Goal: Feedback & Contribution: Contribute content

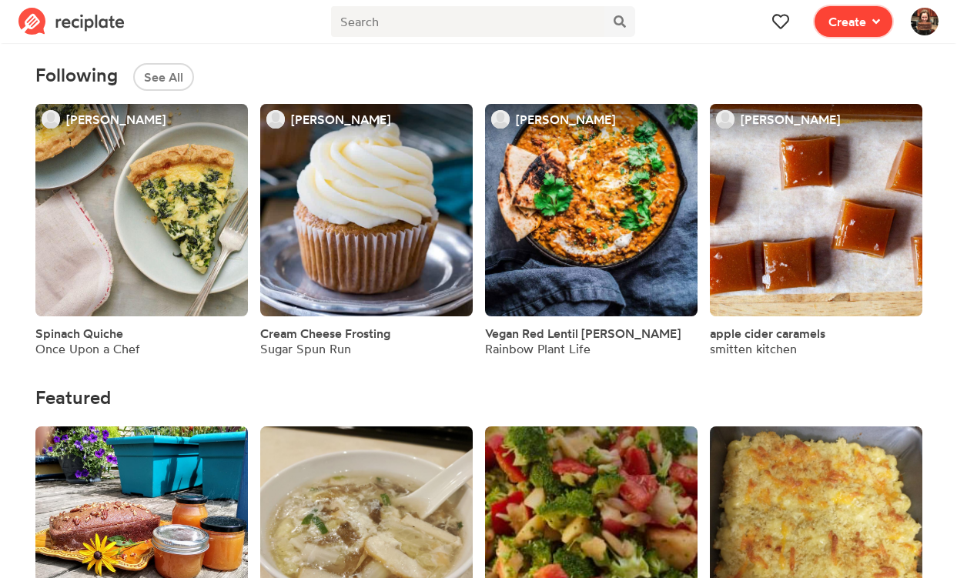
click at [856, 12] on span "Create" at bounding box center [847, 21] width 38 height 18
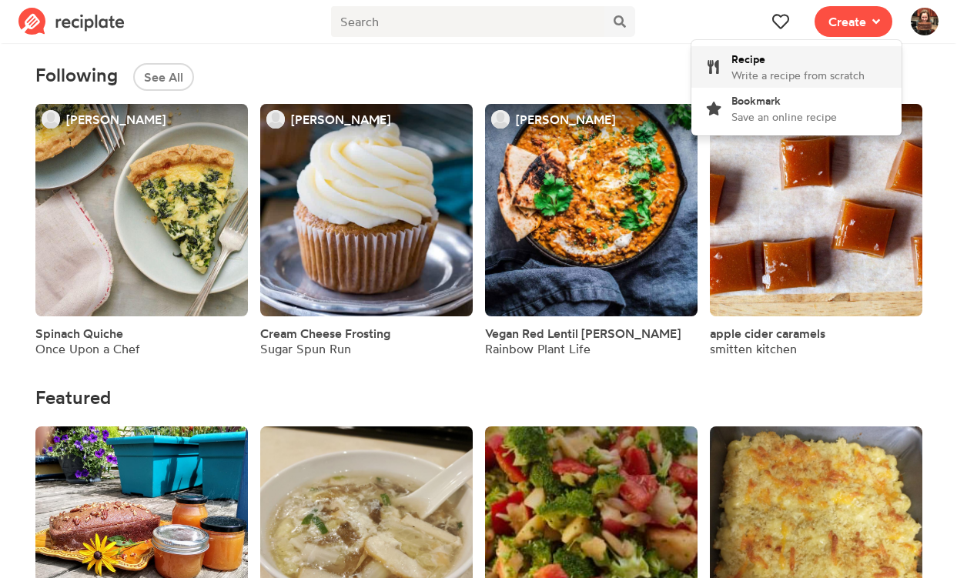
click at [814, 69] on span "Write a recipe from scratch" at bounding box center [797, 75] width 133 height 13
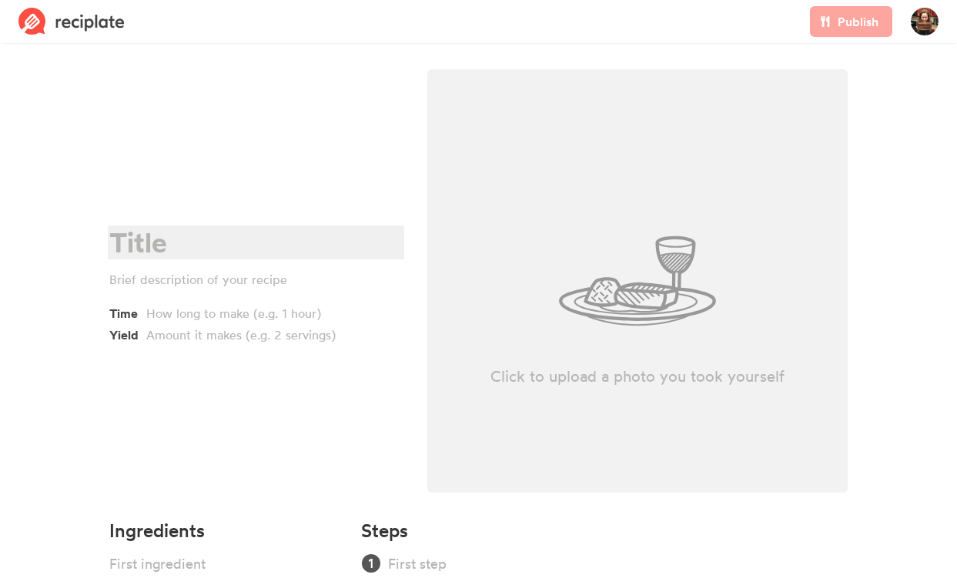
click at [154, 237] on div at bounding box center [253, 243] width 289 height 32
click at [115, 245] on div "date breakfast bars" at bounding box center [253, 243] width 289 height 32
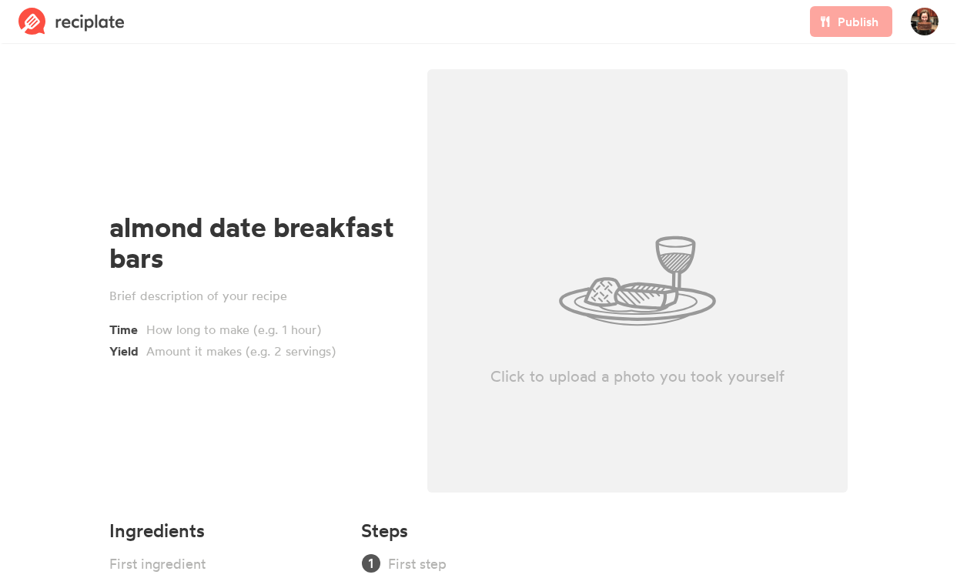
click at [67, 267] on section "almond date breakfast bars Time Yield Click to upload a photo you took yourself…" at bounding box center [478, 354] width 957 height 613
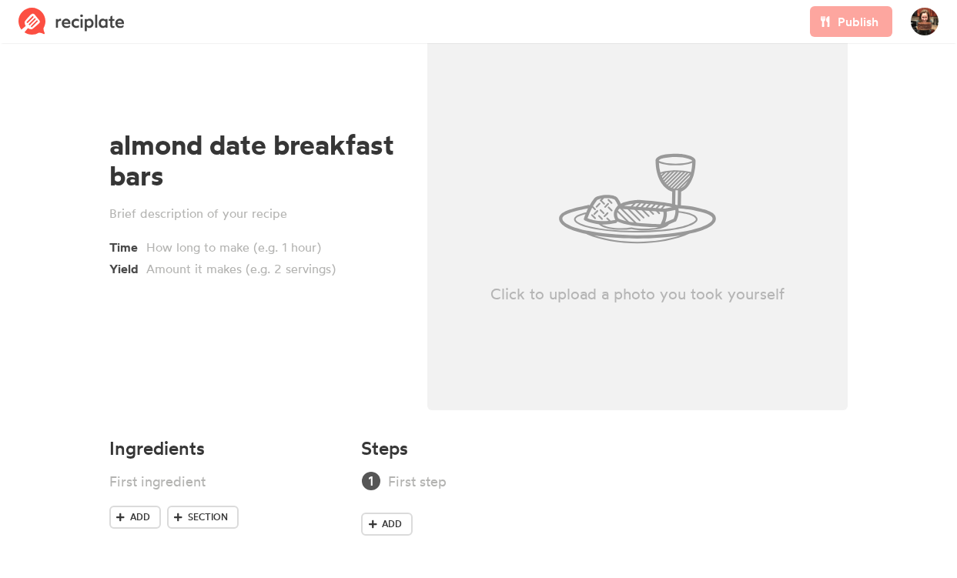
scroll to position [83, 0]
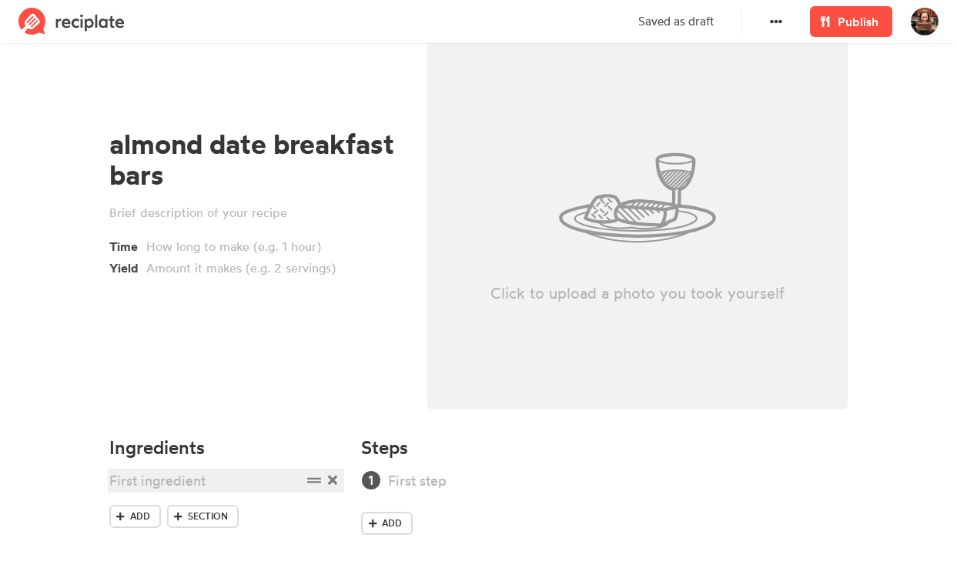
click at [178, 480] on div at bounding box center [205, 480] width 192 height 21
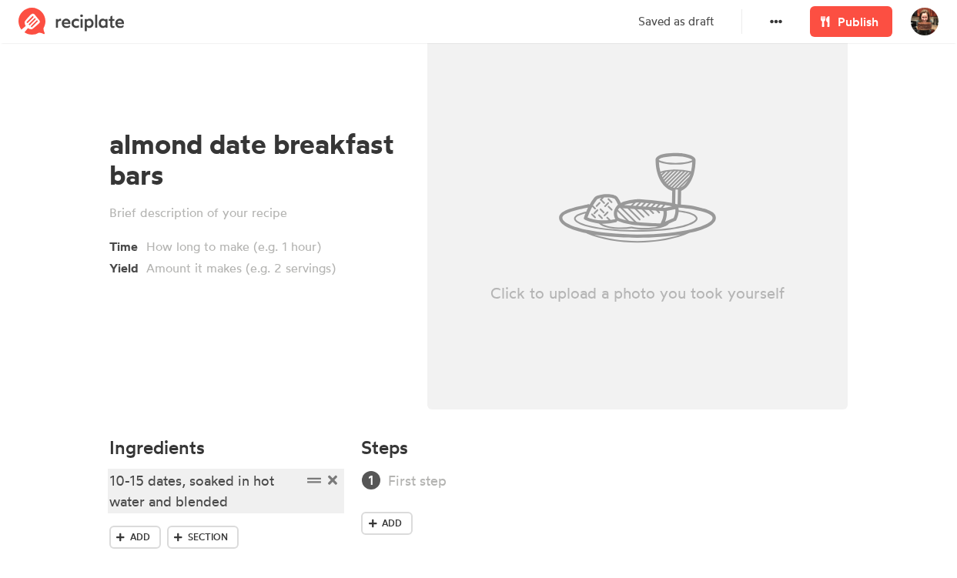
scroll to position [104, 0]
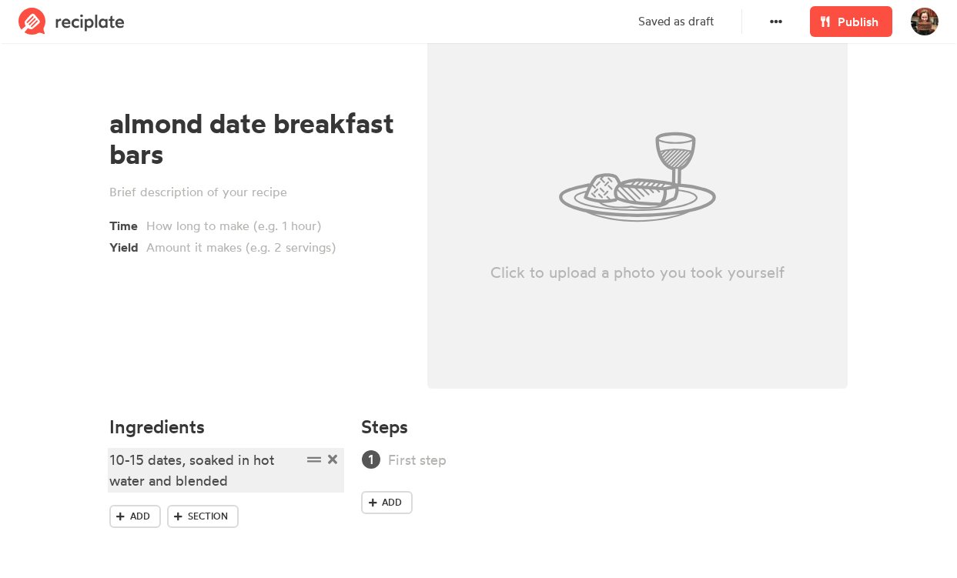
click at [162, 480] on div "10-15 dates, soaked in hot water and blended" at bounding box center [205, 471] width 192 height 42
click at [260, 478] on div "10-15 dates, soaked in hot water then blended" at bounding box center [205, 471] width 192 height 42
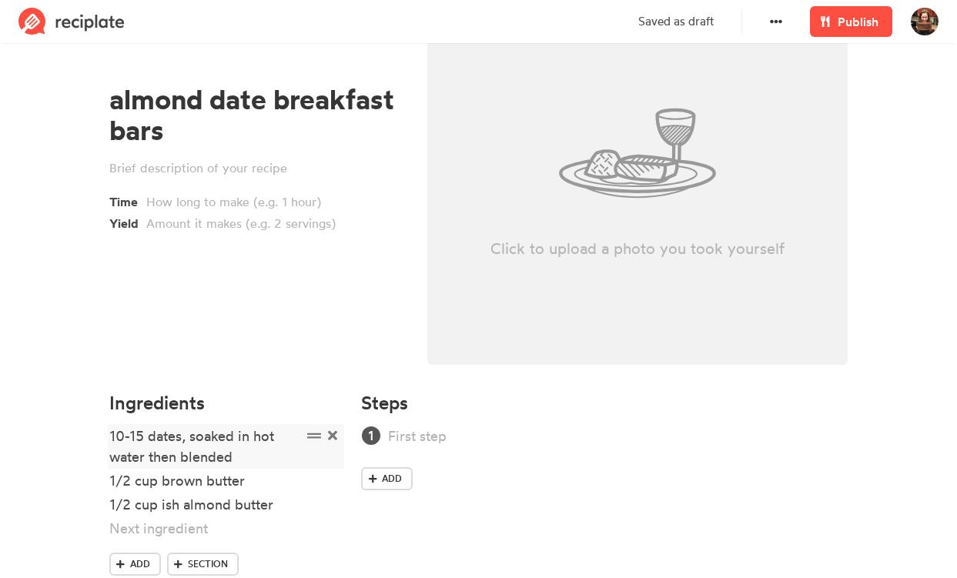
scroll to position [175, 0]
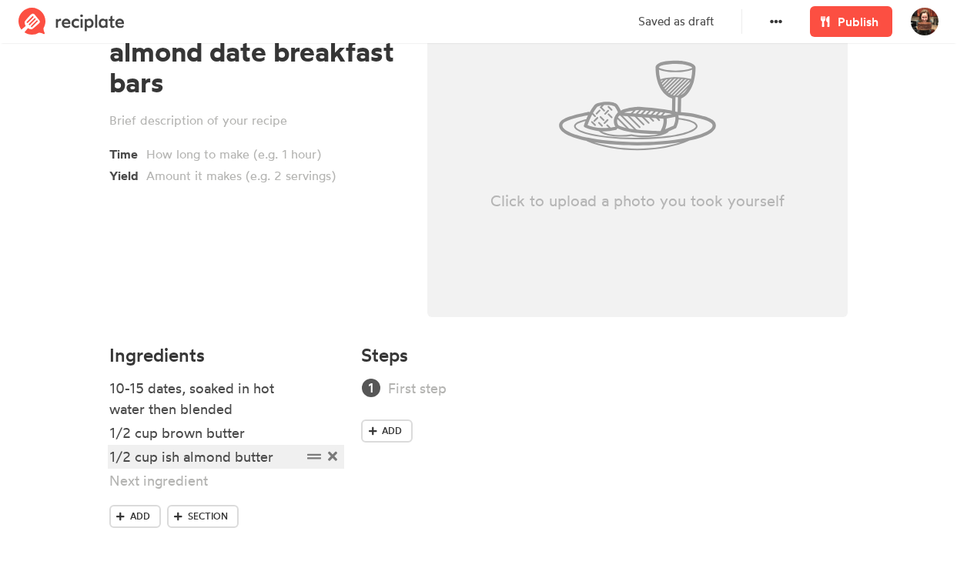
click at [162, 462] on div "1/2 cup ish almond butter" at bounding box center [205, 456] width 192 height 21
click at [182, 459] on div "1/2 cup (ish almond butter" at bounding box center [205, 456] width 192 height 21
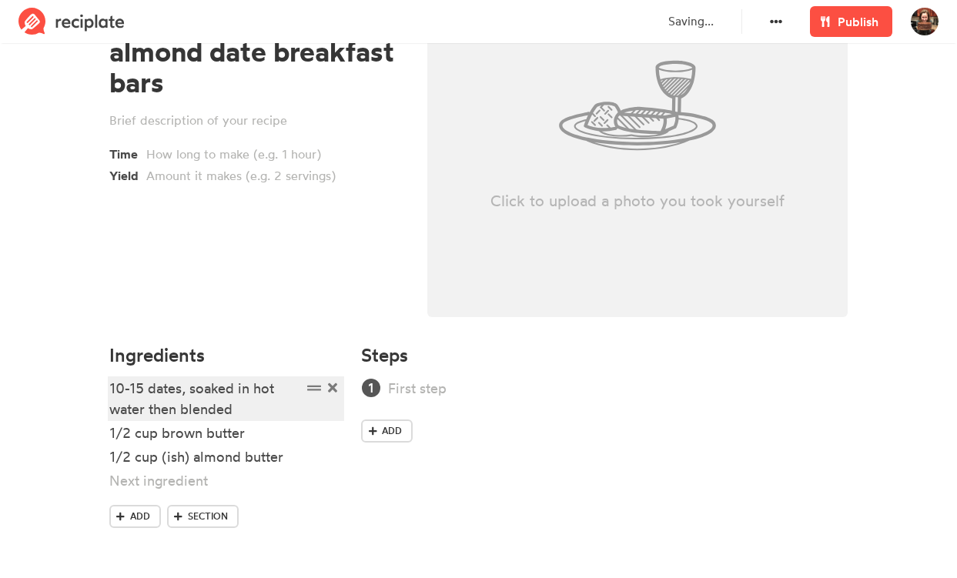
click at [145, 392] on div "10-15 dates, soaked in hot water then blended" at bounding box center [205, 399] width 192 height 42
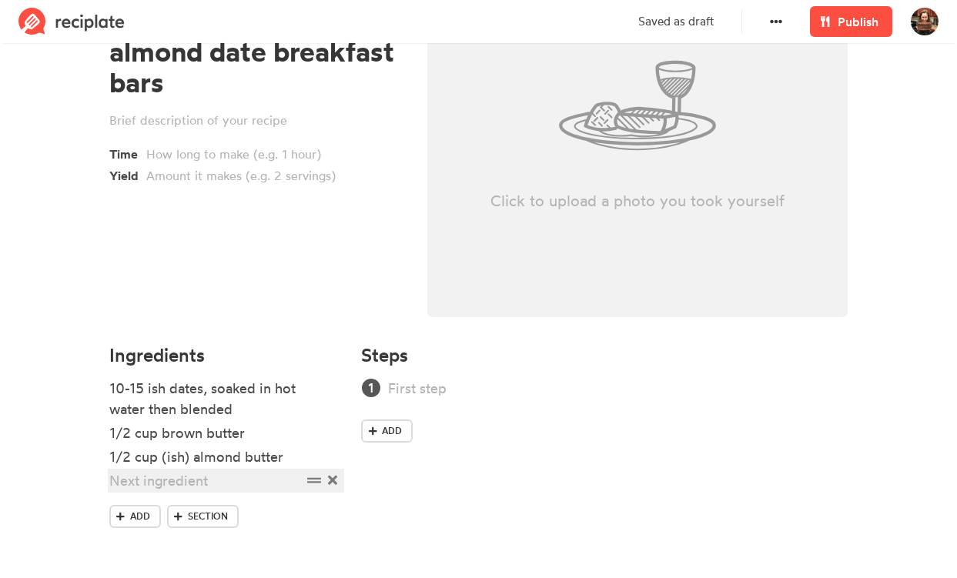
click at [142, 482] on div at bounding box center [205, 480] width 192 height 21
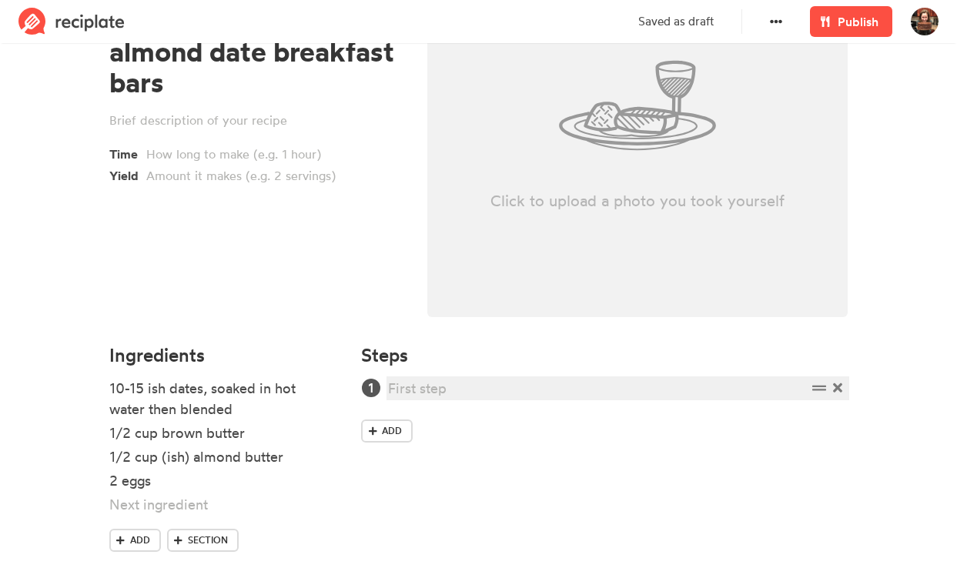
click at [413, 389] on div at bounding box center [597, 388] width 418 height 21
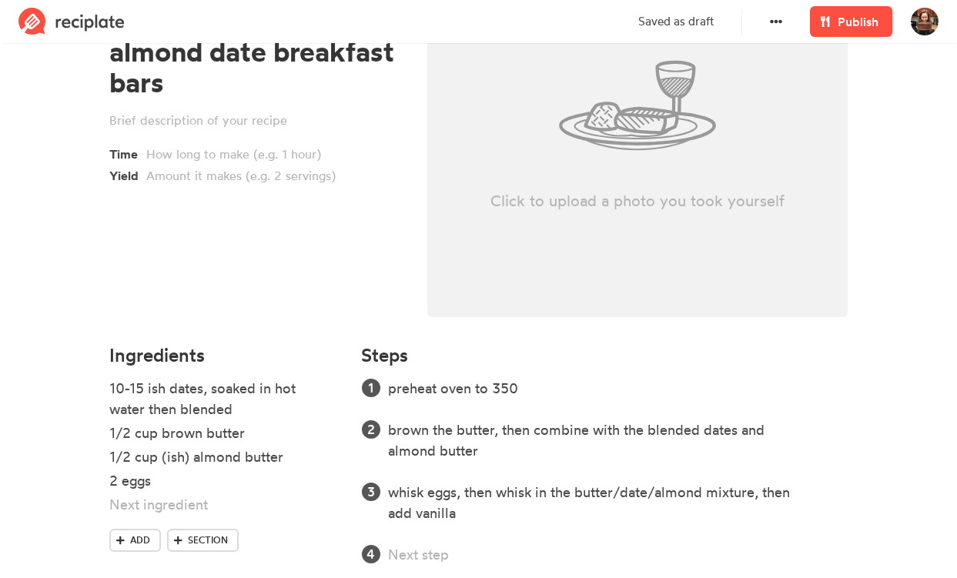
scroll to position [246, 0]
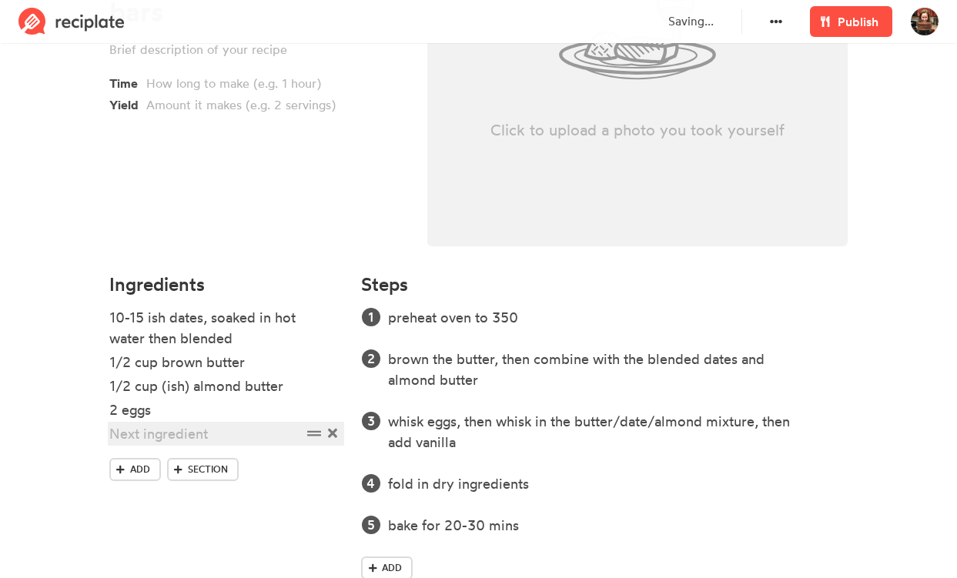
click at [137, 435] on div at bounding box center [205, 433] width 192 height 21
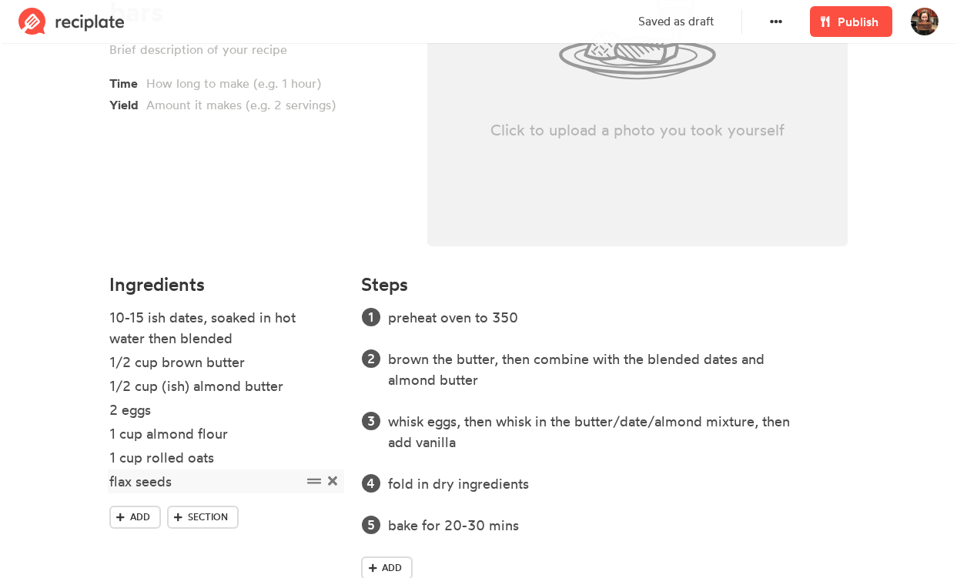
click at [109, 480] on div "flax seeds" at bounding box center [205, 481] width 192 height 21
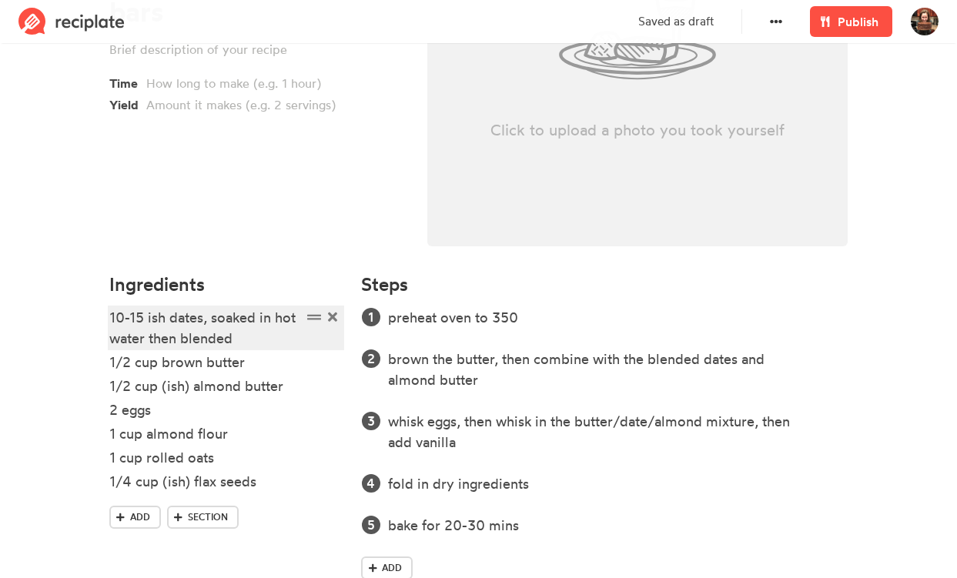
click at [148, 316] on div "10-15 ish dates, soaked in hot water then blended" at bounding box center [205, 328] width 192 height 42
click at [169, 322] on div "10-15 (ish dates, soaked in hot water then blended" at bounding box center [205, 328] width 192 height 42
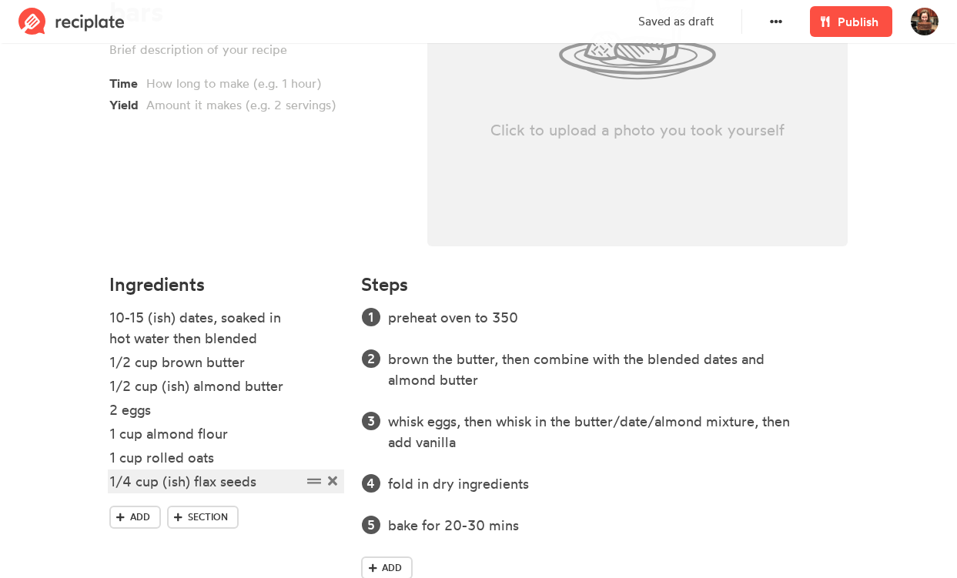
click at [277, 483] on div "1/4 cup (ish) flax seeds" at bounding box center [205, 481] width 192 height 21
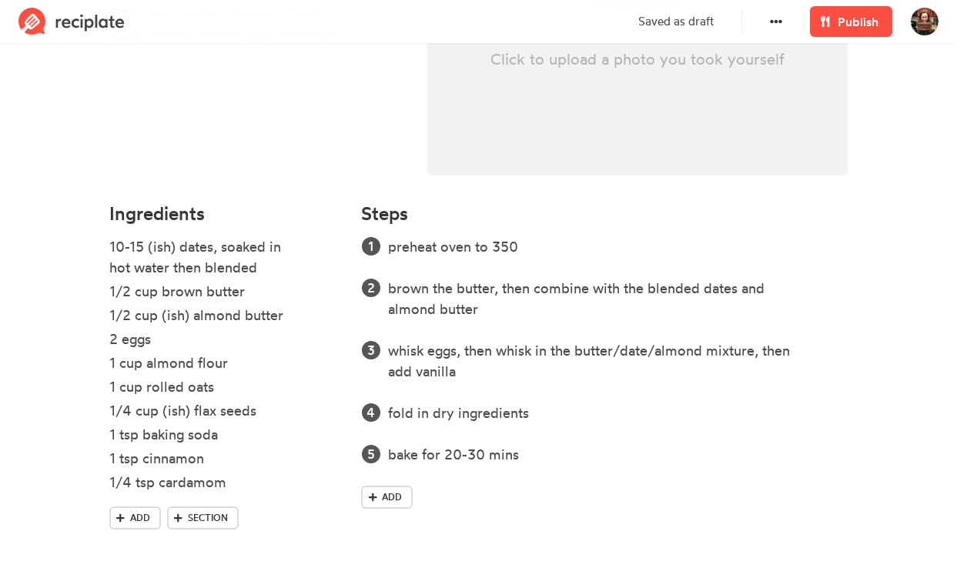
scroll to position [319, 0]
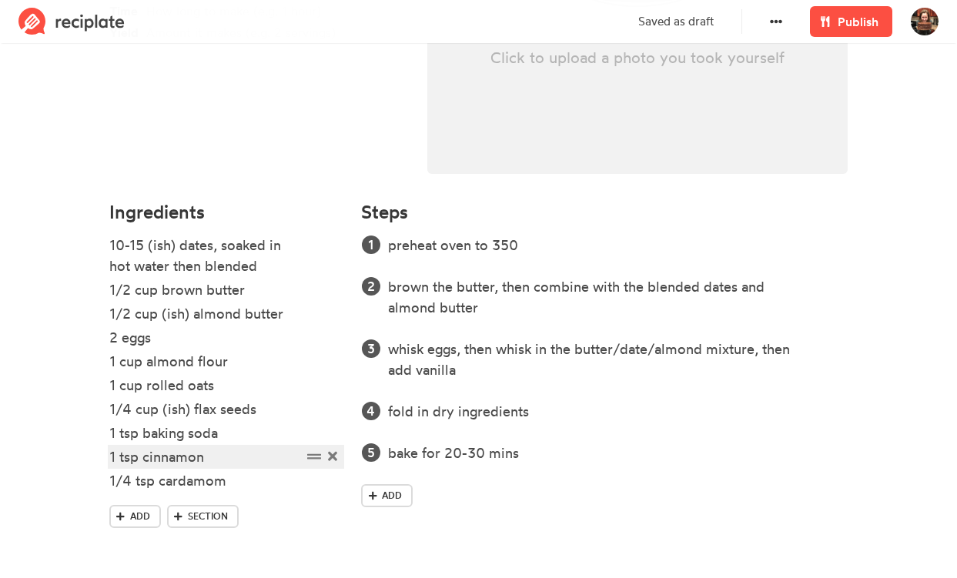
click at [236, 460] on div "1 tsp cinnamon" at bounding box center [205, 456] width 192 height 21
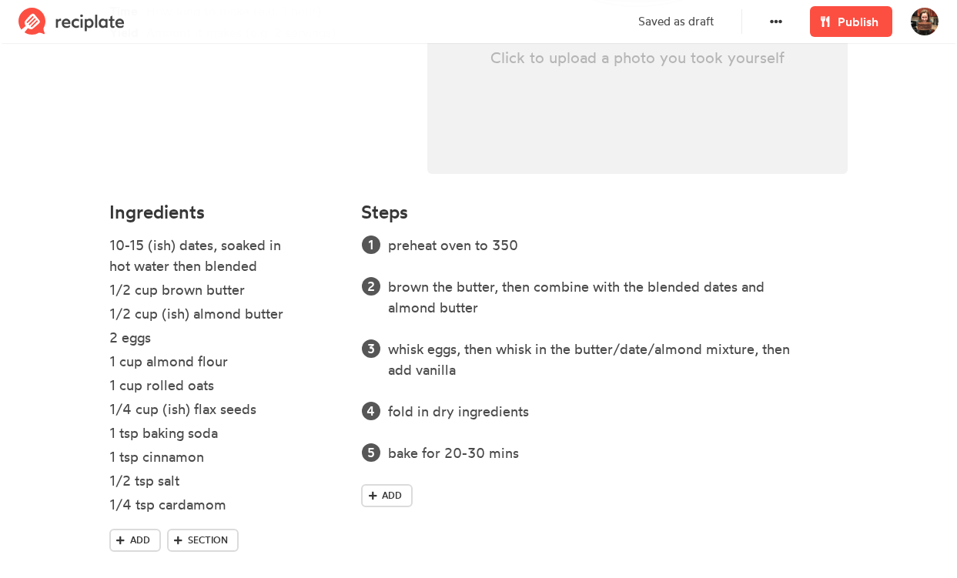
click at [65, 507] on section "almond date breakfast bars Time Yield Click to upload a photo you took yourself…" at bounding box center [478, 165] width 957 height 873
click at [334, 483] on icon at bounding box center [332, 480] width 9 height 9
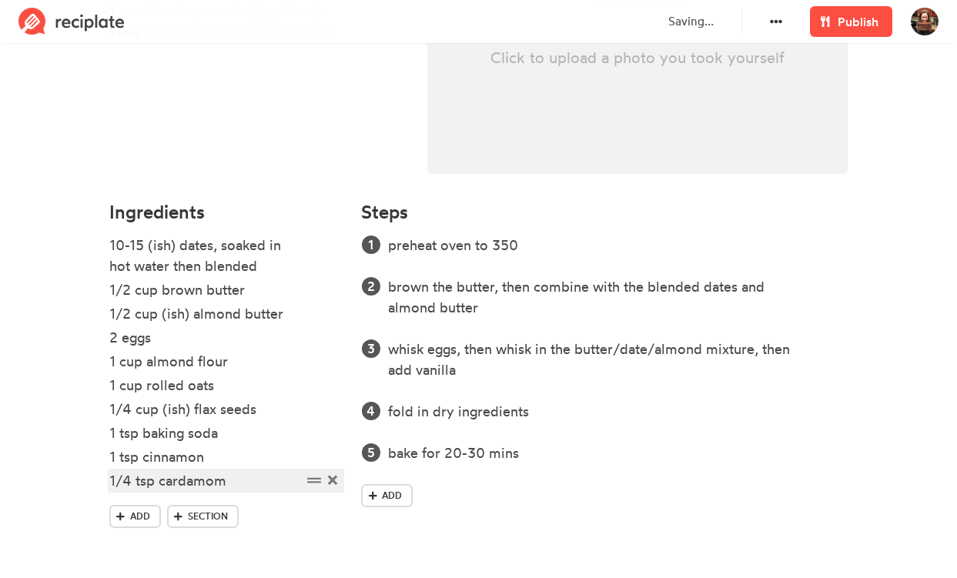
click at [256, 486] on div "1/4 tsp cardamom" at bounding box center [205, 480] width 192 height 21
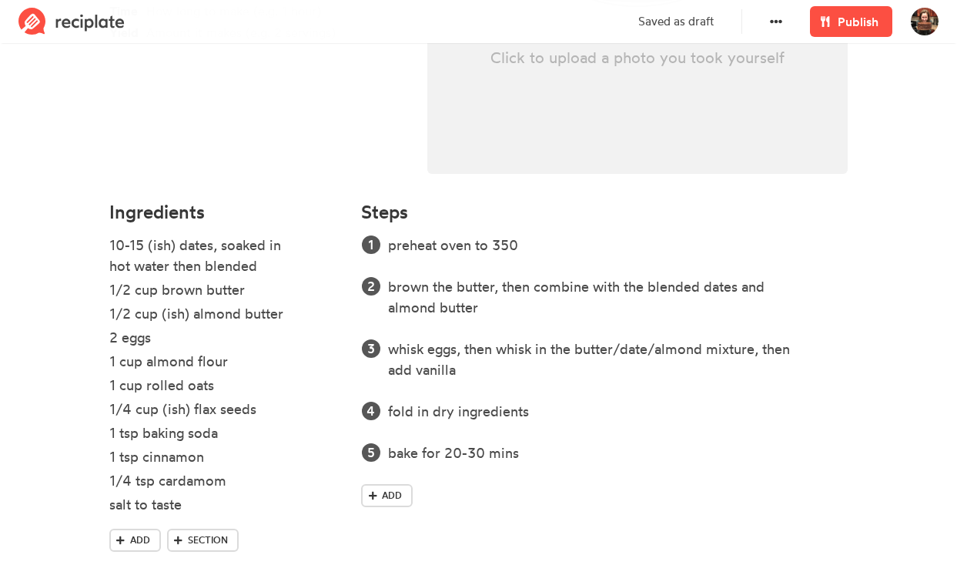
click at [82, 509] on section "almond date breakfast bars Time Yield Click to upload a photo you took yourself…" at bounding box center [478, 165] width 957 height 873
click at [853, 20] on span "Publish" at bounding box center [857, 21] width 41 height 18
